Goal: Complete application form: Complete application form

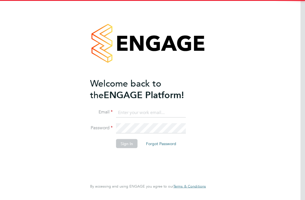
scroll to position [52, 0]
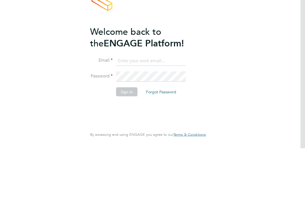
type input "tinagleeson@outlook.com"
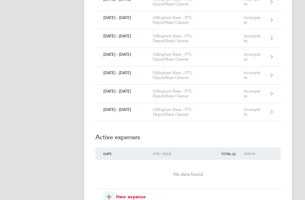
scroll to position [481, 0]
click at [197, 111] on div "Gillingham Base - PTS, Depot/Base Cleaner" at bounding box center [177, 113] width 48 height 10
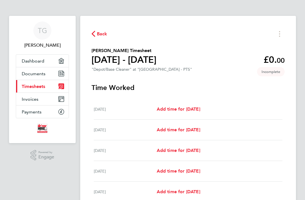
click at [200, 108] on span "Add time for [DATE]" at bounding box center [179, 108] width 44 height 5
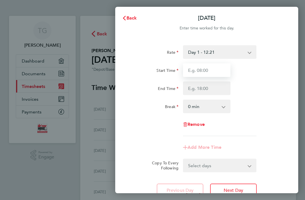
click at [216, 68] on input "Start Time" at bounding box center [206, 70] width 47 height 14
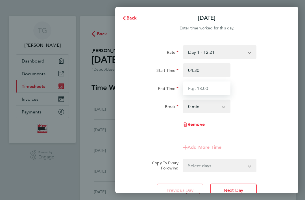
click at [205, 89] on input "End Time" at bounding box center [206, 88] width 47 height 14
type input "04:30"
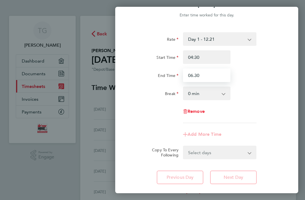
scroll to position [14, 0]
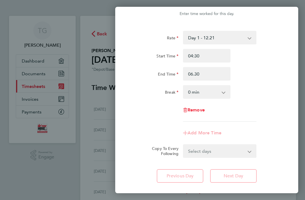
click at [243, 175] on div "Rate Day 1 - 12.21 x 2 - 24.42 x 1.5 - 18.32 Start Time 04:30 End Time 06.30 Br…" at bounding box center [206, 106] width 183 height 165
type input "06:30"
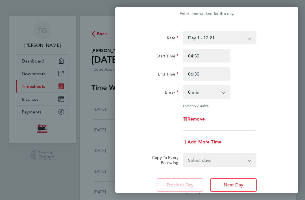
click at [240, 185] on span "Next Day" at bounding box center [233, 185] width 19 height 6
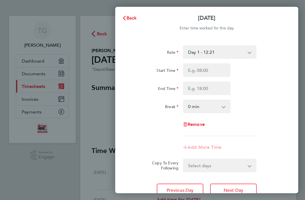
click at [236, 190] on span "Next Day" at bounding box center [233, 190] width 19 height 6
click at [210, 72] on input "Start Time" at bounding box center [206, 70] width 47 height 14
click at [218, 91] on input "End Time" at bounding box center [206, 88] width 47 height 14
type input "04:30"
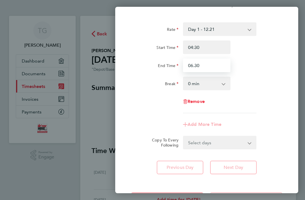
scroll to position [24, 0]
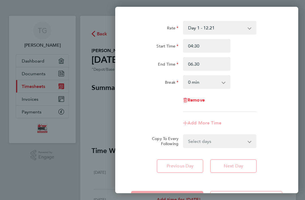
click at [238, 164] on div "Rate Day 1 - 12.21 x 2 - 24.42 x 1.5 - 18.32 Start Time 04:30 End Time 06.30 Br…" at bounding box center [206, 96] width 183 height 165
type input "06:30"
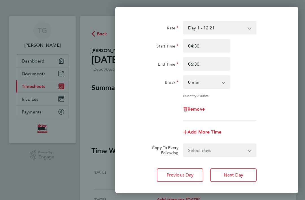
click at [240, 173] on span "Next Day" at bounding box center [233, 175] width 19 height 6
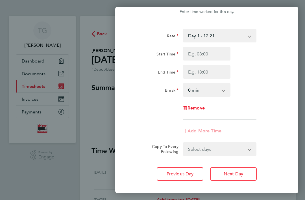
scroll to position [17, 0]
click at [242, 173] on span "Next Day" at bounding box center [233, 173] width 19 height 6
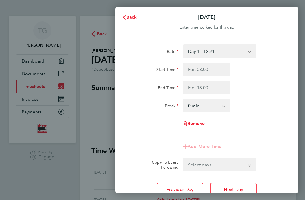
scroll to position [1, 0]
click at [203, 69] on input "Start Time" at bounding box center [206, 69] width 47 height 14
click at [209, 86] on input "End Time" at bounding box center [206, 88] width 47 height 14
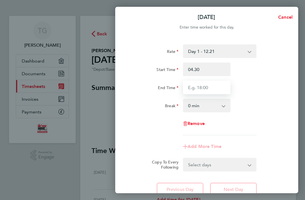
type input "04:30"
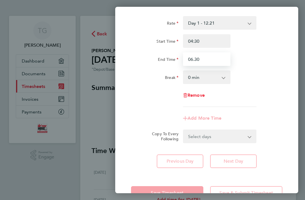
scroll to position [29, 0]
click at [246, 190] on div "Save Timesheet Save & Submit Timesheet" at bounding box center [206, 193] width 183 height 36
type input "06:30"
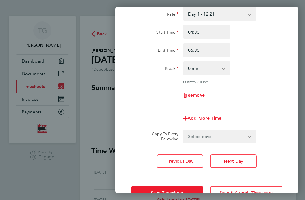
scroll to position [38, 0]
click at [249, 192] on span "Save & Submit Timesheet" at bounding box center [247, 193] width 54 height 6
